Goal: Transaction & Acquisition: Register for event/course

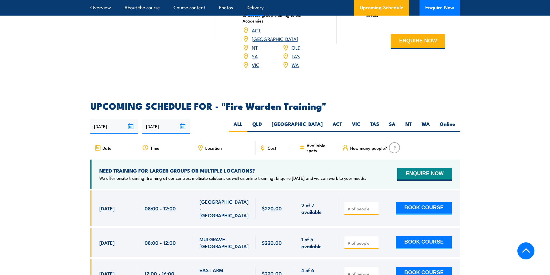
scroll to position [1040, 0]
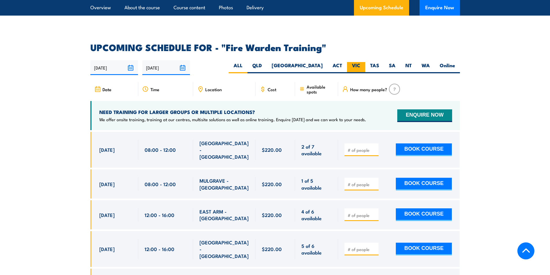
click at [352, 62] on label "VIC" at bounding box center [356, 67] width 18 height 11
click at [360, 62] on input "VIC" at bounding box center [362, 64] width 4 height 4
radio input "true"
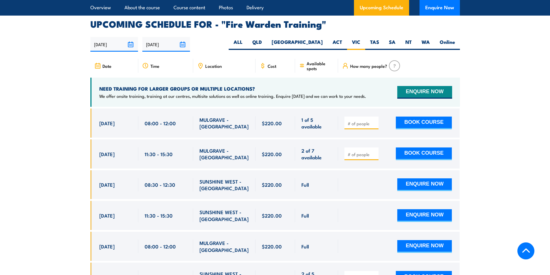
scroll to position [1074, 0]
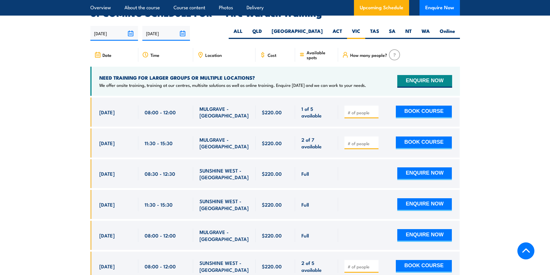
click at [99, 130] on div "8 Sep, 2025, 11:30 - 11:30" at bounding box center [114, 143] width 48 height 29
drag, startPoint x: 96, startPoint y: 139, endPoint x: 321, endPoint y: 138, distance: 225.3
click at [321, 138] on div "8 Sep, 2025, 11:30 - 11:30" at bounding box center [275, 143] width 370 height 29
click at [332, 133] on div "2 of 7 available" at bounding box center [316, 143] width 43 height 29
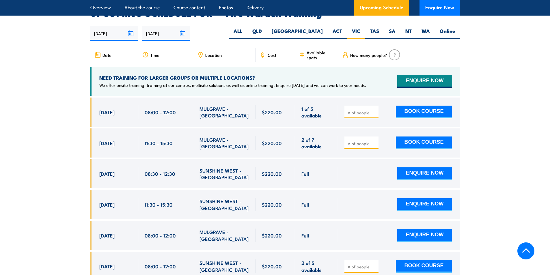
click at [351, 141] on input "number" at bounding box center [362, 144] width 29 height 6
type input "1"
click at [418, 137] on button "BOOK COURSE" at bounding box center [424, 143] width 56 height 13
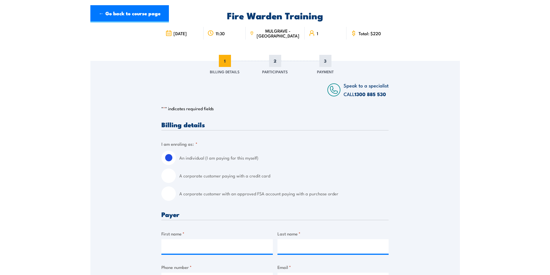
scroll to position [116, 0]
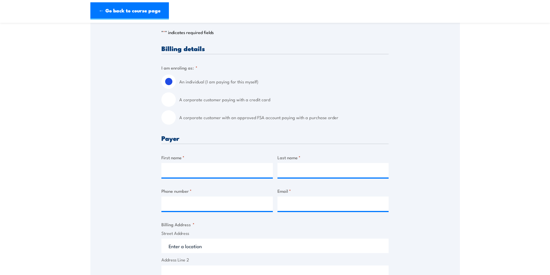
click at [169, 120] on input "A corporate customer with an approved FSA account paying with a purchase order" at bounding box center [168, 117] width 14 height 14
radio input "true"
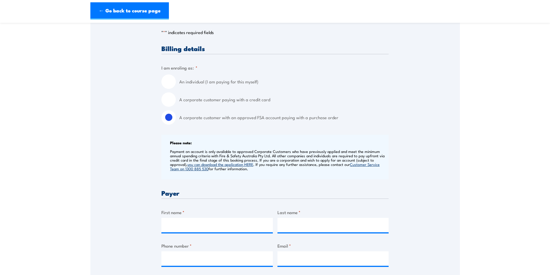
scroll to position [202, 0]
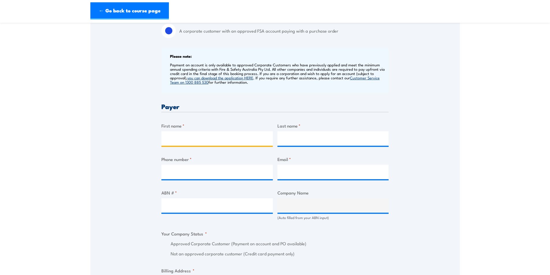
click at [187, 140] on input "First name *" at bounding box center [216, 138] width 111 height 14
paste input "Sanka Geethanjana"
type input "Sanka Geethanjana"
click at [322, 143] on input "Last name *" at bounding box center [333, 138] width 111 height 14
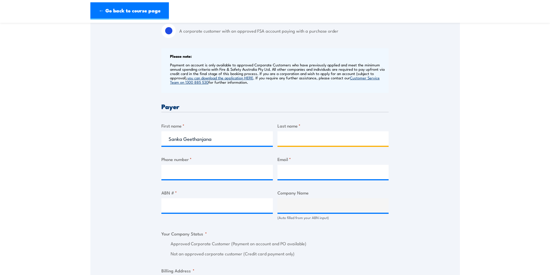
click at [295, 135] on input "Last name *" at bounding box center [333, 138] width 111 height 14
paste input "Matara Arachchige"
type input "Matara Arachchige"
click at [213, 173] on input "Phone number *" at bounding box center [216, 172] width 111 height 14
click at [178, 172] on input "Phone number *" at bounding box center [216, 172] width 111 height 14
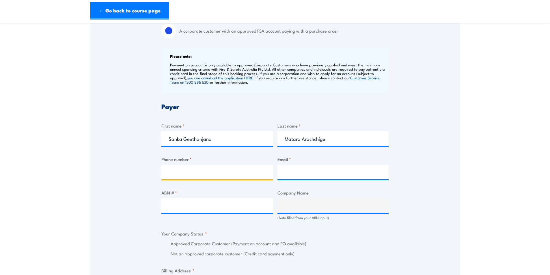
paste input "0403491966"
type input "0403491966"
click at [305, 169] on input "Email *" at bounding box center [333, 172] width 111 height 14
click at [291, 176] on input "Email *" at bounding box center [333, 172] width 111 height 14
paste input "sankageethanjana@yahoo.com"
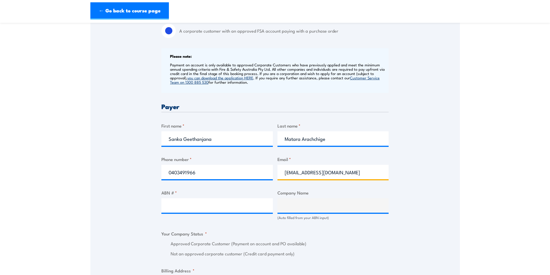
type input "sankageethanjana@yahoo.com"
click at [220, 205] on input "ABN # *" at bounding box center [216, 205] width 111 height 14
click at [191, 206] on input "ABN # *" at bounding box center [216, 205] width 111 height 14
paste input "94 633 108 700"
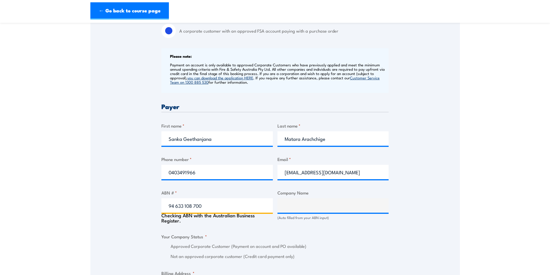
type input "94 633 108 700"
click at [120, 189] on div "Speak to a specialist CALL 1300 885 530 CALL 1300 885 530 " * " indicates requi…" at bounding box center [275, 218] width 370 height 640
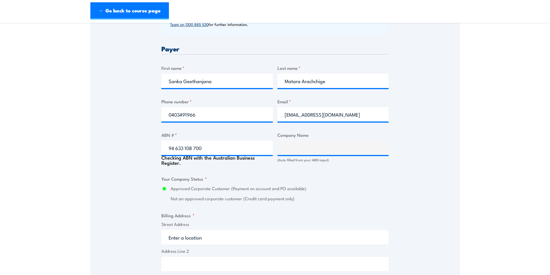
type input "THE CARE AUTOMOTIVE GROUP PTY LTD"
radio input "true"
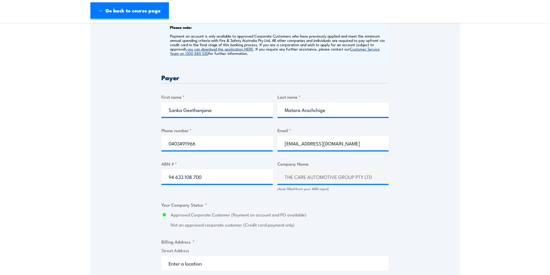
scroll to position [375, 0]
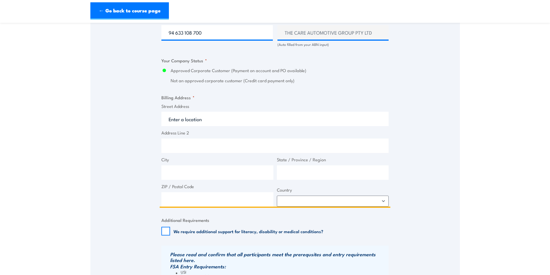
click at [210, 119] on input "Street Address" at bounding box center [274, 119] width 227 height 14
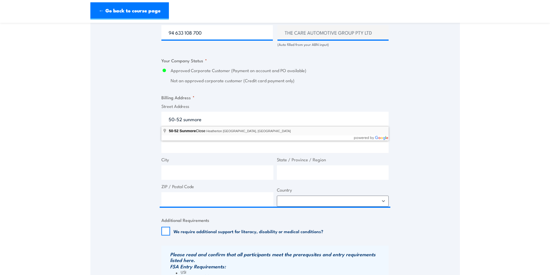
type input "50-52 Sunmore Close, Heatherton VIC, Australia"
type input "50 Sunmore Cl"
type input "Heatherton"
type input "Victoria"
type input "3202"
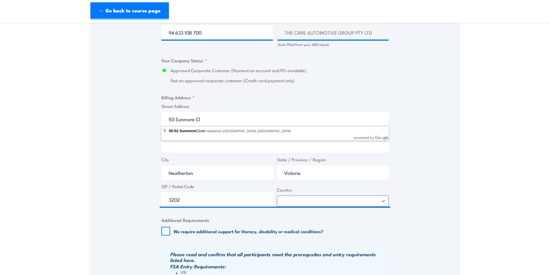
select select "Australia"
click at [128, 143] on div "Speak to a specialist CALL 1300 885 530 CALL 1300 885 530 " * " indicates requi…" at bounding box center [275, 43] width 370 height 637
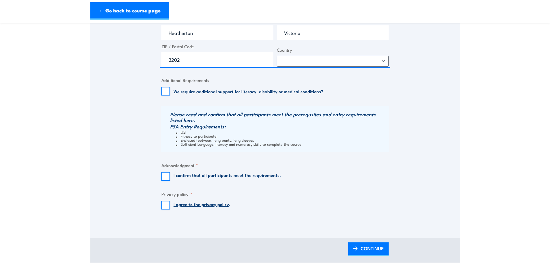
scroll to position [520, 0]
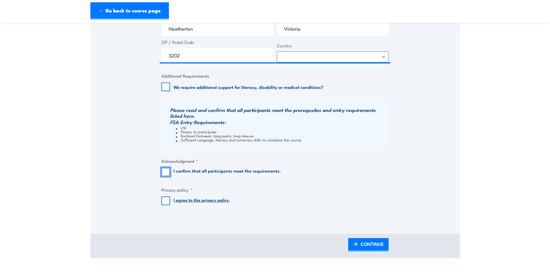
click at [165, 174] on input "I confirm that all participants meet the requirements." at bounding box center [165, 172] width 9 height 9
checkbox input "true"
click at [162, 202] on input "I agree to the privacy policy ." at bounding box center [165, 201] width 9 height 9
checkbox input "true"
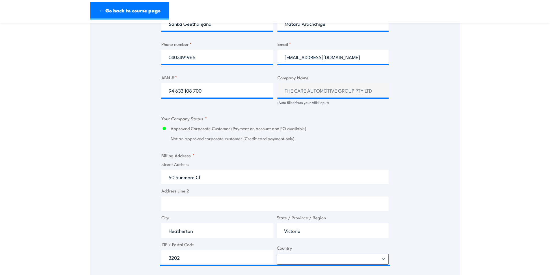
scroll to position [173, 0]
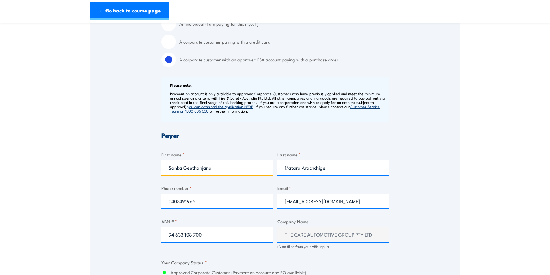
drag, startPoint x: 228, startPoint y: 171, endPoint x: 174, endPoint y: 166, distance: 54.8
click at [174, 166] on input "Sanka Geethanjana" at bounding box center [216, 167] width 111 height 14
click at [192, 167] on input "Sanka Geethanjana" at bounding box center [216, 167] width 111 height 14
click at [214, 169] on input "Sanka Geethanjana" at bounding box center [216, 167] width 111 height 14
drag, startPoint x: 228, startPoint y: 171, endPoint x: 150, endPoint y: 171, distance: 77.7
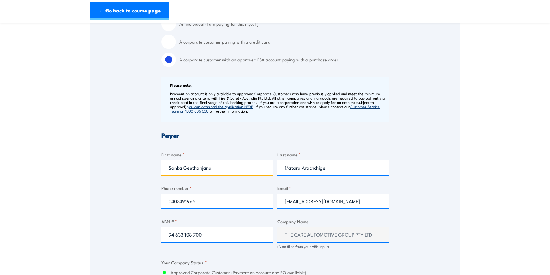
click at [150, 171] on div "Speak to a specialist CALL 1300 885 530 CALL 1300 885 530 " * " indicates requi…" at bounding box center [275, 245] width 370 height 637
type input "Asmita"
type input "c"
type input "Clark"
type input "0451006378"
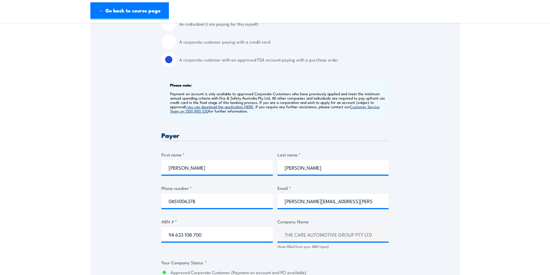
click at [414, 178] on div "Speak to a specialist CALL 1300 885 530 CALL 1300 885 530 " * " indicates requi…" at bounding box center [275, 245] width 370 height 637
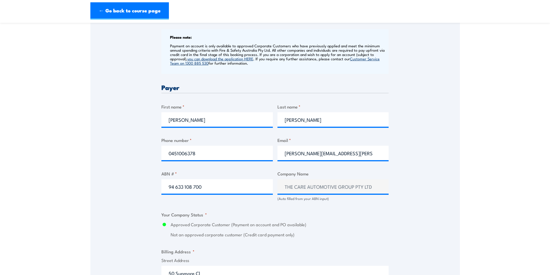
scroll to position [289, 0]
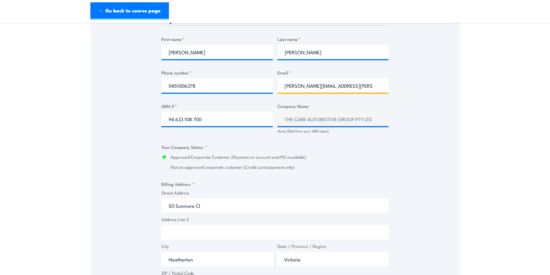
click at [364, 88] on input "asmita.clark@careauto.com." at bounding box center [333, 85] width 111 height 14
type input "asmita.clark@careauto.com.au"
click at [430, 109] on div "Speak to a specialist CALL 1300 885 530 CALL 1300 885 530 " * " indicates requi…" at bounding box center [275, 129] width 370 height 637
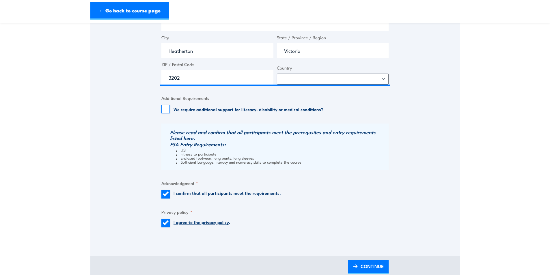
scroll to position [606, 0]
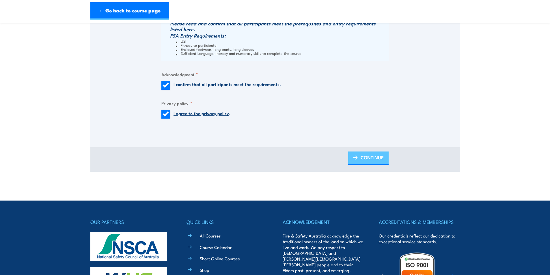
click at [362, 159] on span "CONTINUE" at bounding box center [372, 157] width 23 height 15
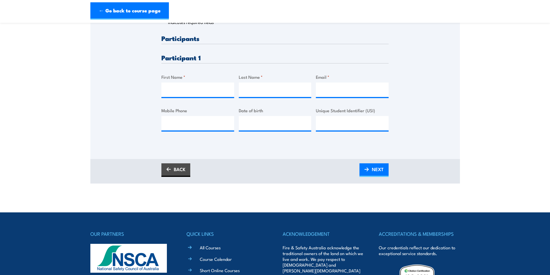
scroll to position [144, 0]
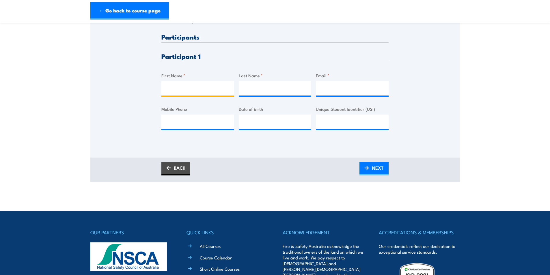
click at [209, 89] on input "First Name *" at bounding box center [197, 88] width 73 height 14
click at [191, 87] on input "First Name *" at bounding box center [197, 88] width 73 height 14
paste input "Sanka Geethanjana"
type input "Sanka Geethanjana"
click at [259, 86] on input "Last Name *" at bounding box center [275, 88] width 73 height 14
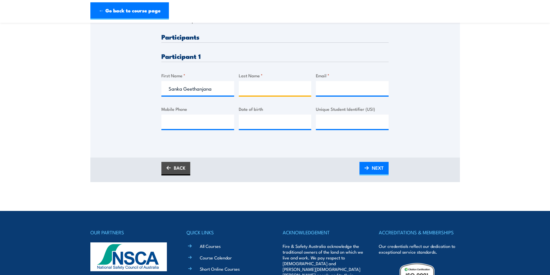
click at [259, 85] on input "Last Name *" at bounding box center [275, 88] width 73 height 14
paste input "Matara Arachchige"
type input "Matara Arachchige"
drag, startPoint x: 332, startPoint y: 83, endPoint x: 322, endPoint y: 80, distance: 10.7
click at [332, 83] on input "Email *" at bounding box center [352, 88] width 73 height 14
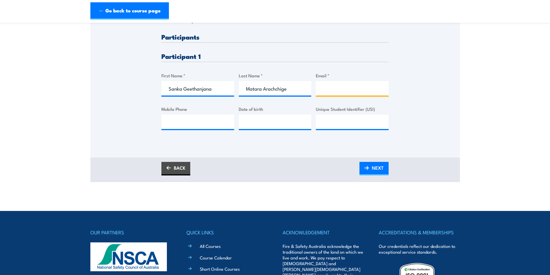
click at [328, 88] on input "Email *" at bounding box center [352, 88] width 73 height 14
paste input "sankageethanjana@yahoo.com"
type input "sankageethanjana@yahoo.com"
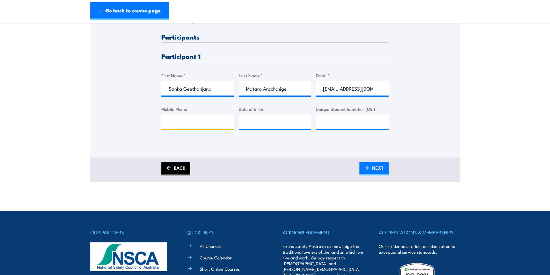
paste input "0403491966"
type input "0403491966"
type input "__/__/____"
click at [245, 124] on input "__/__/____" at bounding box center [275, 122] width 73 height 14
type input "24/01/1993"
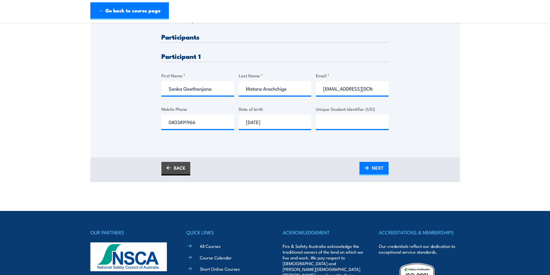
click at [251, 155] on div "Please provide names and contact details for each of the participants below. No…" at bounding box center [275, 57] width 370 height 202
click at [342, 124] on input "Unique Student Identifier (USI)" at bounding box center [352, 122] width 73 height 14
type input "Z9XPLHGMM2"
click at [304, 145] on div "Please provide names and contact details for each of the participants below. No…" at bounding box center [275, 57] width 370 height 202
click at [377, 172] on span "NEXT" at bounding box center [378, 167] width 12 height 15
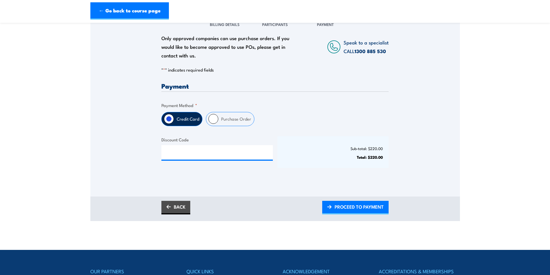
scroll to position [116, 0]
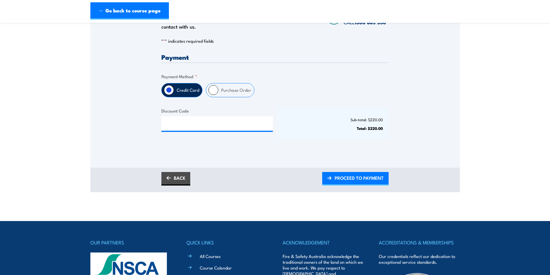
click at [232, 92] on label "Purchase Order" at bounding box center [236, 90] width 36 height 14
click at [218, 92] on input "Purchase Order" at bounding box center [214, 90] width 10 height 10
radio input "true"
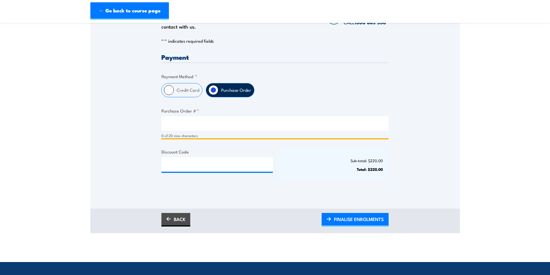
click at [193, 127] on input "Purchase Order # *" at bounding box center [274, 123] width 227 height 14
type input "PO0004"
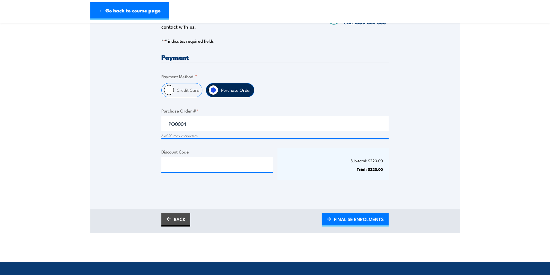
click at [273, 199] on div "Only approved companies can use purchase orders. If you would like to become ap…" at bounding box center [275, 97] width 370 height 224
click at [340, 220] on span "FINALISE ENROLMENTS" at bounding box center [359, 219] width 50 height 15
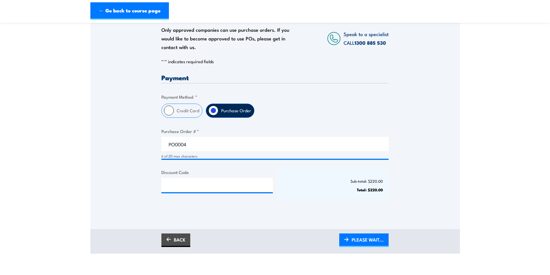
scroll to position [29, 0]
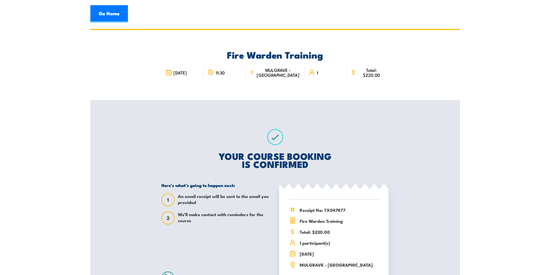
click at [264, 153] on h2 "YOUR COURSE BOOKING IS CONFIRMED" at bounding box center [274, 160] width 227 height 16
